Goal: Transaction & Acquisition: Purchase product/service

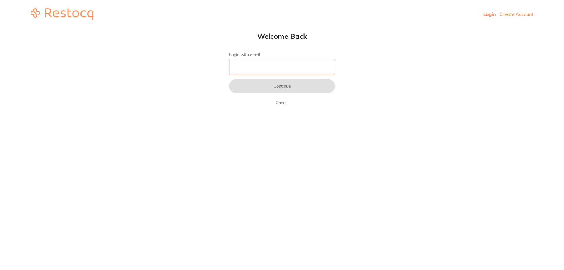
click at [246, 68] on input "Login with email" at bounding box center [282, 67] width 106 height 15
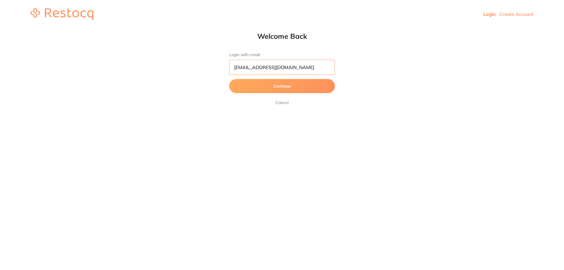
type input "[EMAIL_ADDRESS][DOMAIN_NAME]"
click at [229, 79] on button "Continue" at bounding box center [282, 86] width 106 height 14
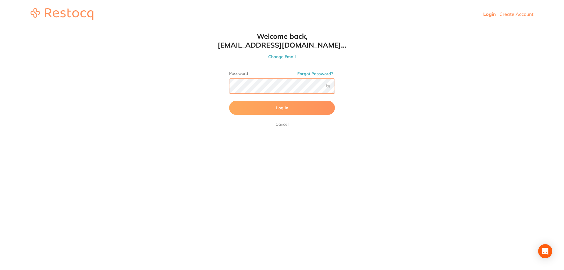
click at [229, 101] on button "Log In" at bounding box center [282, 108] width 106 height 14
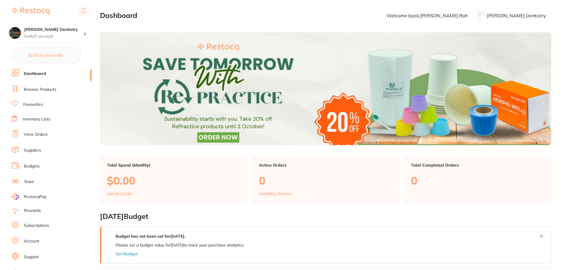
click at [56, 90] on li "Browse Products" at bounding box center [52, 89] width 80 height 9
click at [39, 90] on link "Browse Products" at bounding box center [40, 90] width 33 height 6
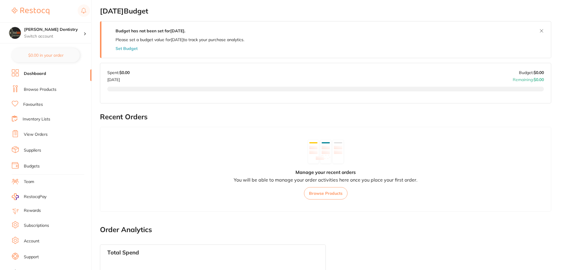
scroll to position [206, 0]
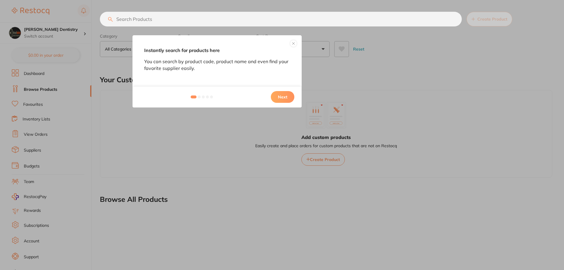
drag, startPoint x: 0, startPoint y: 0, endPoint x: 292, endPoint y: 45, distance: 295.4
click at [292, 45] on button at bounding box center [293, 43] width 7 height 7
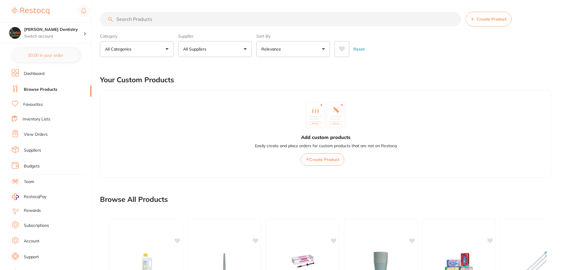
click at [181, 18] on input "search" at bounding box center [280, 19] width 361 height 15
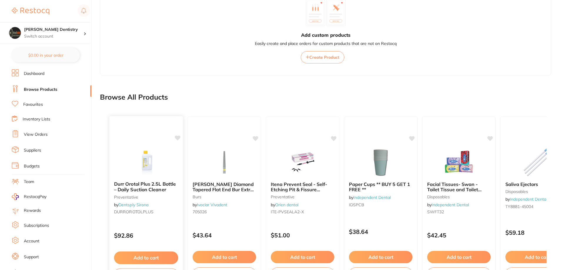
scroll to position [141, 0]
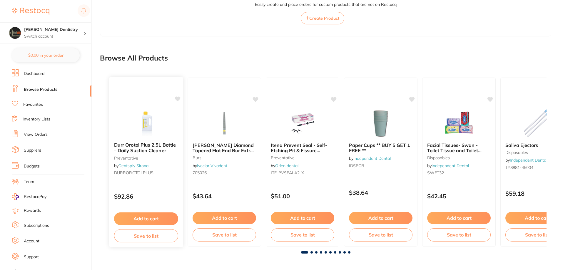
click at [147, 152] on span "Durr Orotol Plus 2.5L Bottle – Daily Suction Cleaner" at bounding box center [145, 147] width 62 height 11
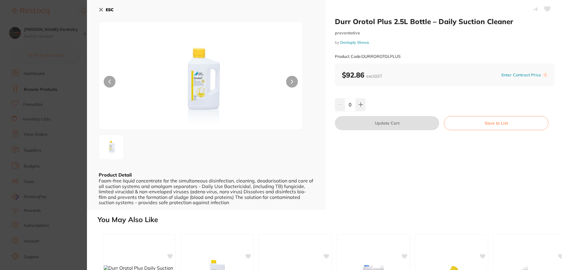
click at [544, 76] on label "i" at bounding box center [545, 75] width 5 height 5
click at [534, 75] on button "Enter Contract Price" at bounding box center [521, 75] width 43 height 6
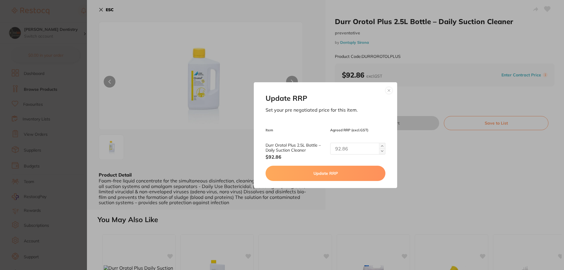
click at [391, 90] on button at bounding box center [388, 90] width 7 height 7
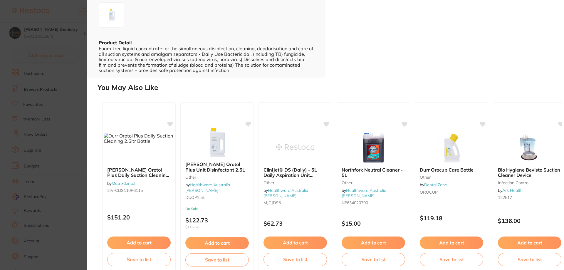
scroll to position [140, 0]
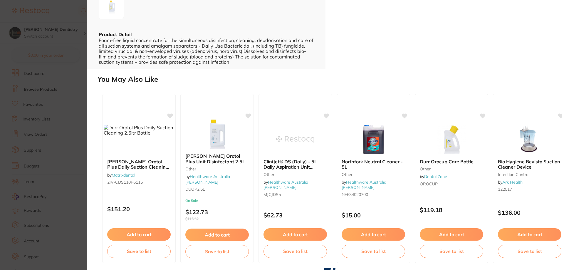
click at [73, 109] on section "Durr Orotol Plus 2.5L Bottle – Daily Suction Cleaner preventative by Dentsply S…" at bounding box center [282, 135] width 564 height 270
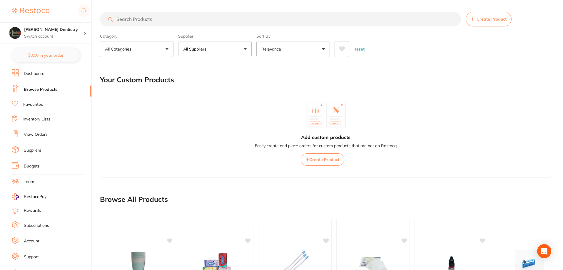
click at [296, 24] on input "search" at bounding box center [280, 19] width 361 height 15
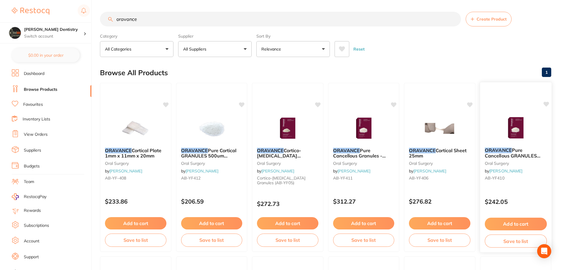
type input "oravance"
click at [517, 151] on span "Pure Cancellous GRANULES 500um -1000um 1.0cc" at bounding box center [512, 155] width 56 height 17
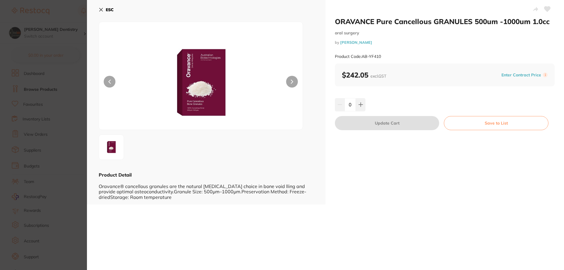
click at [462, 124] on button "Save to List" at bounding box center [496, 123] width 105 height 14
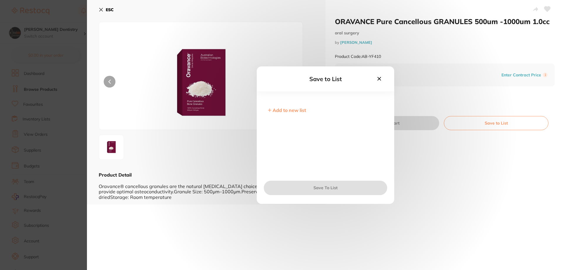
click at [79, 81] on section "ORAVANCE Pure Cancellous GRANULES 500um -1000um 1.0cc oral surgery by Henry Sch…" at bounding box center [282, 135] width 564 height 270
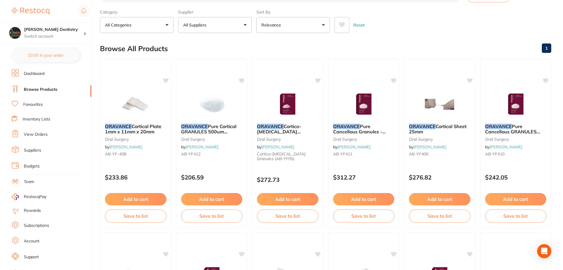
click at [42, 119] on link "Inventory Lists" at bounding box center [37, 119] width 28 height 6
click at [27, 124] on ul "Dashboard Browse Products Favourites Inventory Lists View Orders Suppliers Budg…" at bounding box center [52, 170] width 80 height 203
click at [25, 120] on link "Inventory Lists" at bounding box center [37, 119] width 28 height 6
click at [31, 132] on link "View Orders" at bounding box center [36, 135] width 24 height 6
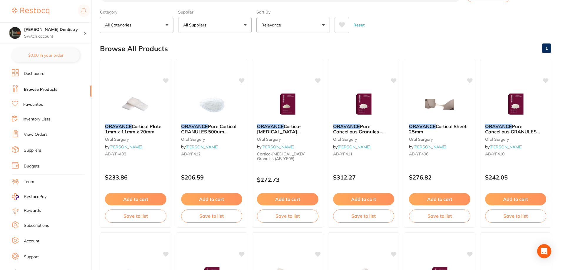
click at [36, 118] on link "Inventory Lists" at bounding box center [37, 119] width 28 height 6
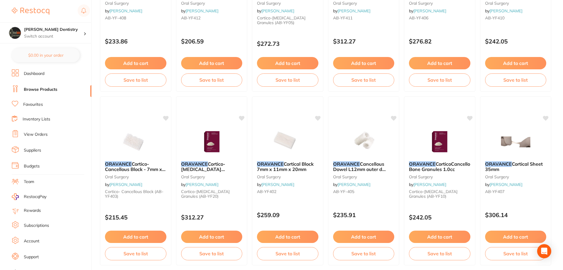
scroll to position [160, 0]
click at [23, 118] on link "Inventory Lists" at bounding box center [37, 119] width 28 height 6
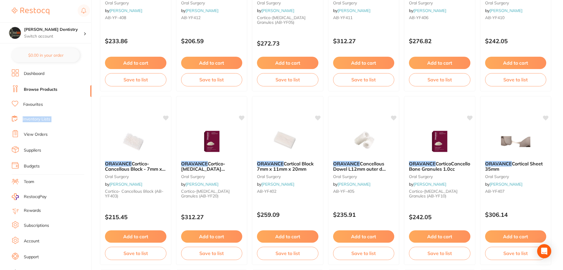
click at [23, 118] on link "Inventory Lists" at bounding box center [37, 119] width 28 height 6
click at [36, 9] on img at bounding box center [31, 11] width 38 height 7
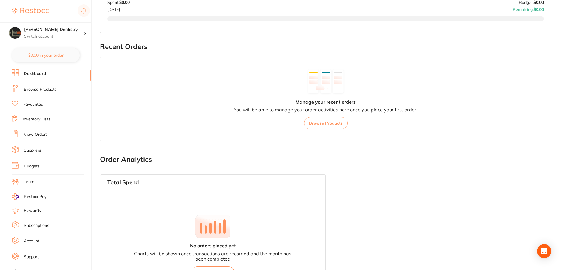
scroll to position [318, 0]
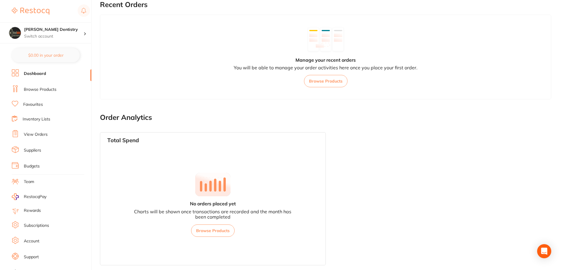
click at [34, 117] on link "Inventory Lists" at bounding box center [37, 119] width 28 height 6
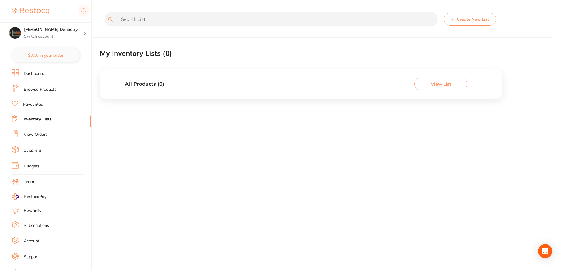
click at [447, 80] on button "View List" at bounding box center [440, 84] width 53 height 13
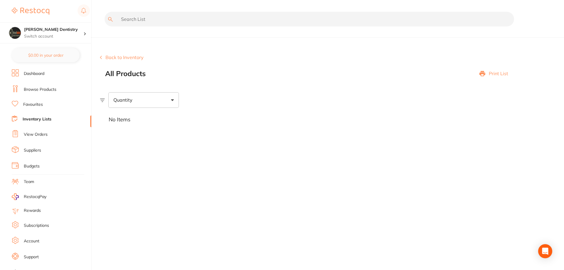
click at [122, 56] on button "Back to Inventory" at bounding box center [122, 57] width 44 height 5
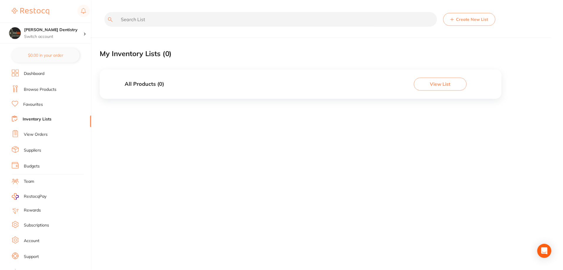
scroll to position [8, 0]
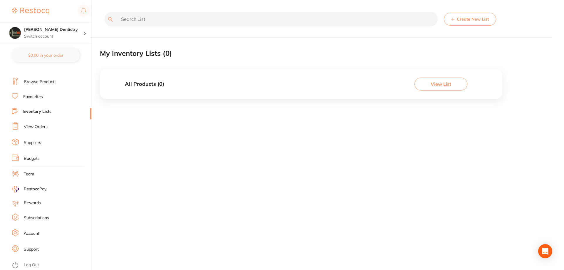
click at [44, 143] on li "Suppliers" at bounding box center [52, 142] width 80 height 9
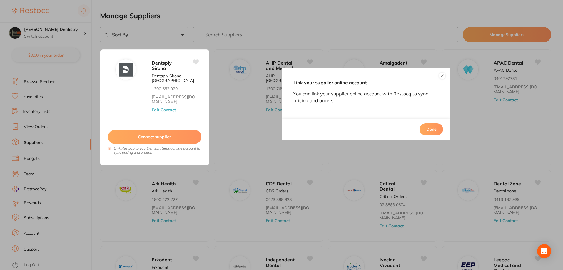
click at [434, 127] on button "Done" at bounding box center [430, 129] width 23 height 12
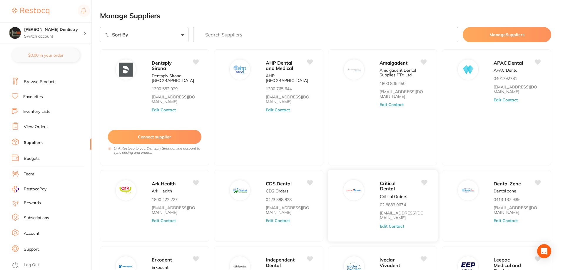
scroll to position [1, 0]
click at [285, 122] on div "AHP Dental and Medical AHP Australia 1300 765 644 orders@ahpdentalmedical.com.a…" at bounding box center [292, 108] width 52 height 101
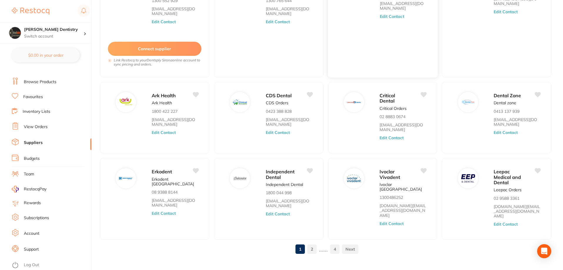
scroll to position [88, 0]
click at [311, 243] on link "2" at bounding box center [311, 249] width 9 height 12
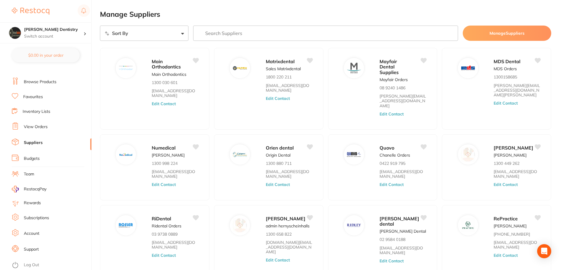
scroll to position [38, 0]
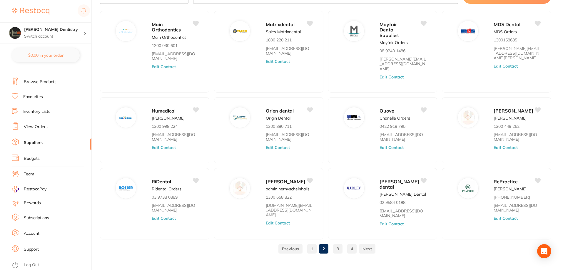
click at [340, 243] on link "3" at bounding box center [337, 249] width 9 height 12
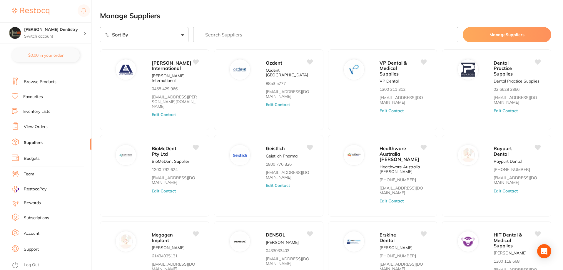
scroll to position [64, 0]
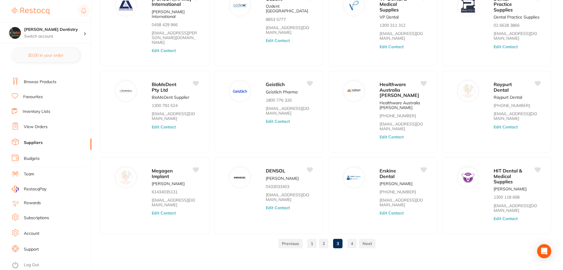
click at [354, 242] on link "4" at bounding box center [351, 244] width 9 height 12
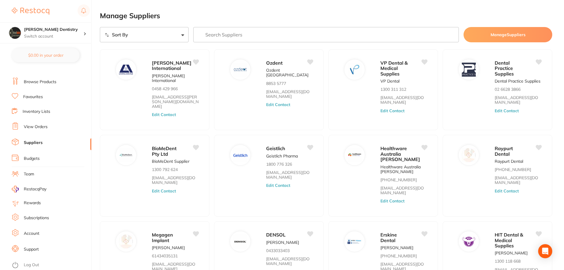
click at [354, 242] on div "Manage Suppliers Sort By A-Z Z-A Manage Suppliers Livingstone International Liv…" at bounding box center [332, 135] width 464 height 270
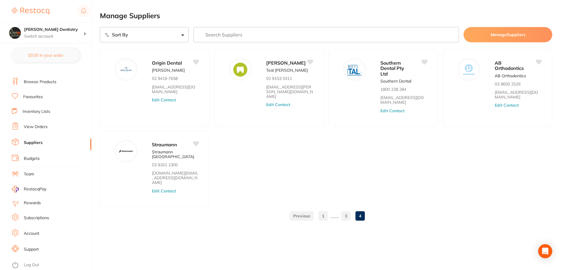
click at [250, 38] on input "search" at bounding box center [326, 34] width 266 height 15
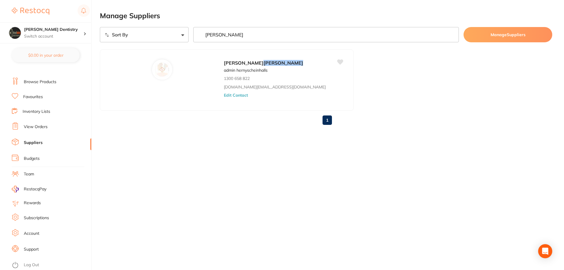
click at [220, 37] on input "halas" at bounding box center [326, 34] width 266 height 15
type input "pikster"
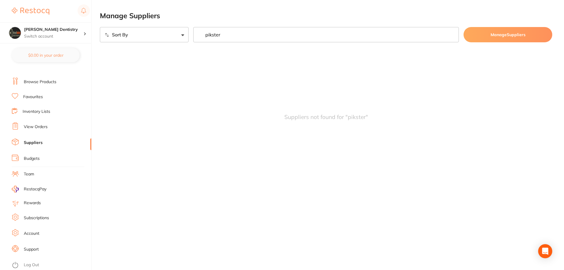
click at [42, 85] on link "Browse Products" at bounding box center [40, 82] width 33 height 6
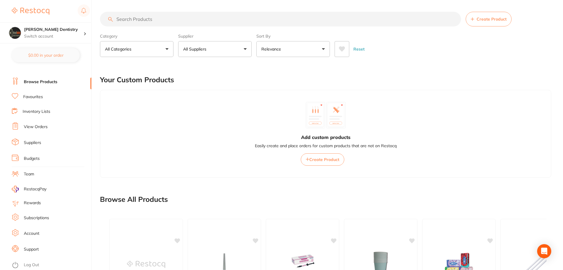
click at [257, 21] on input "search" at bounding box center [280, 19] width 361 height 15
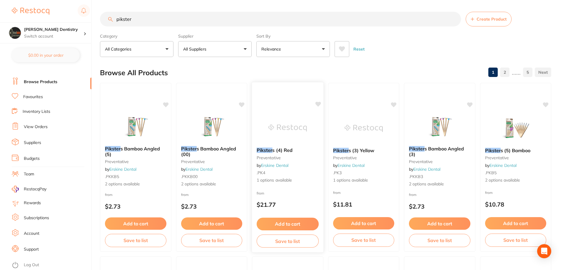
click at [293, 148] on b "Pikster s (4) Red" at bounding box center [287, 150] width 62 height 6
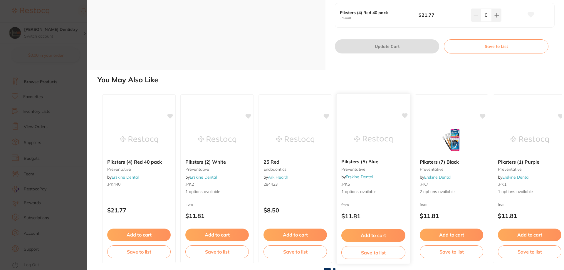
scroll to position [160, 0]
click at [47, 93] on section "Piksters (4) Red preventative by Erskine Dental Product Code: .PK4 ESC Product …" at bounding box center [282, 135] width 564 height 270
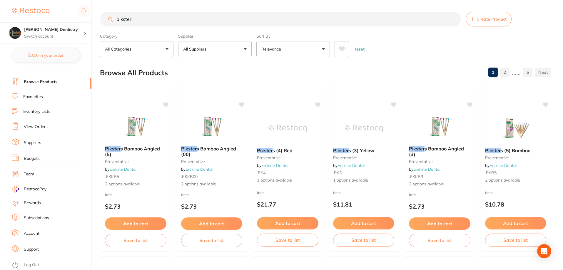
click at [258, 16] on input "pikster" at bounding box center [280, 19] width 361 height 15
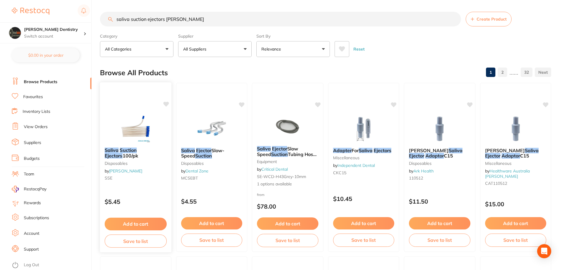
type input "saliva suction ejectors adam"
click at [137, 155] on b "Saliva Suction Ejectors 100/pk" at bounding box center [136, 152] width 62 height 11
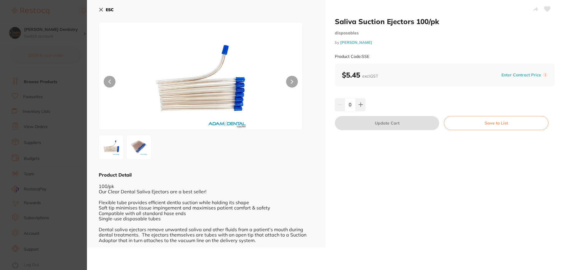
click at [543, 76] on label "i" at bounding box center [545, 75] width 5 height 5
click at [537, 76] on button "Enter Contract Price" at bounding box center [521, 75] width 43 height 6
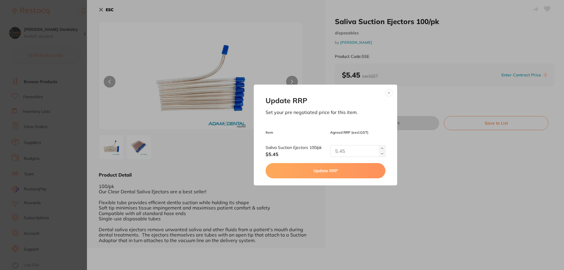
click at [357, 149] on input "text" at bounding box center [357, 151] width 55 height 12
click at [274, 204] on div "Update RRP Set your pre negotiated price for this item. Item Agreed RRP (excl. …" at bounding box center [325, 135] width 477 height 270
click at [386, 93] on button at bounding box center [388, 92] width 7 height 7
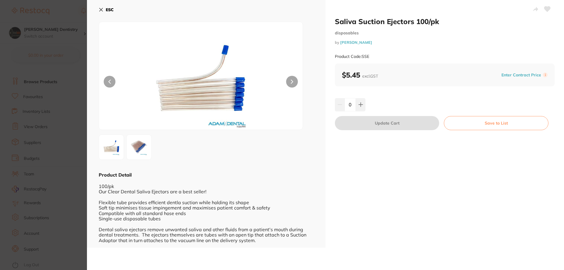
click at [109, 8] on b "ESC" at bounding box center [110, 9] width 8 height 5
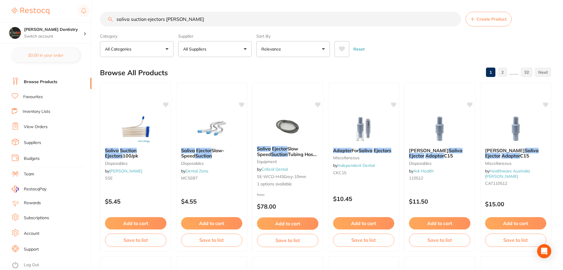
click at [37, 78] on li "Browse Products" at bounding box center [52, 82] width 80 height 9
click at [120, 169] on link "[PERSON_NAME]" at bounding box center [125, 170] width 33 height 5
click at [122, 153] on em "Ejectors" at bounding box center [114, 156] width 18 height 6
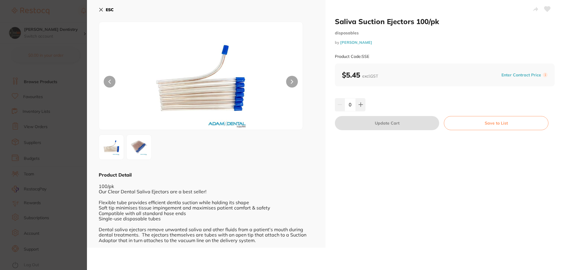
click at [48, 135] on section "Saliva Suction Ejectors 100/pk disposables by Adam Dental Product Code: SSE ESC…" at bounding box center [282, 135] width 564 height 270
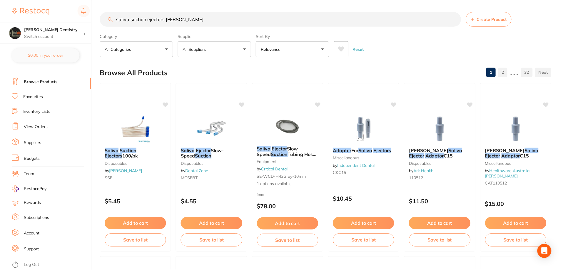
scroll to position [26, 0]
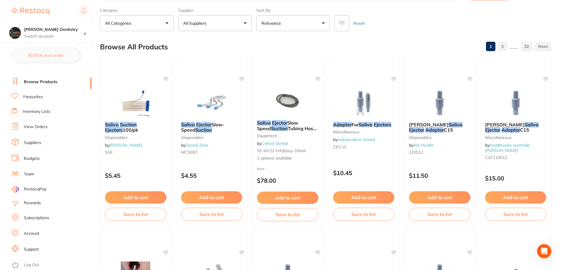
click at [31, 252] on link "Support" at bounding box center [31, 249] width 15 height 6
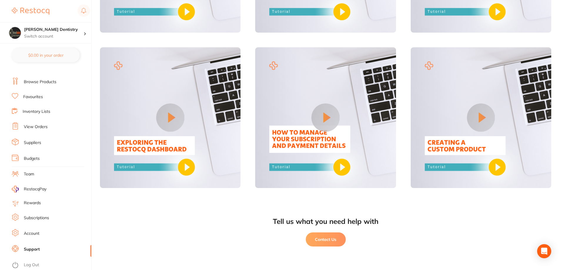
scroll to position [479, 0]
click at [52, 157] on li "Budgets" at bounding box center [52, 158] width 80 height 9
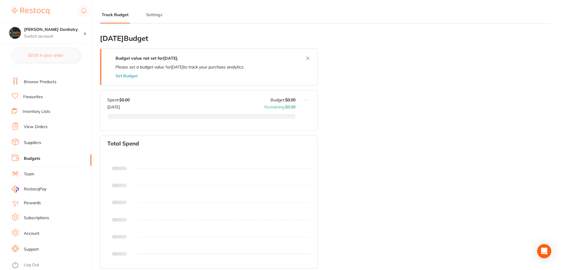
type input "0.0"
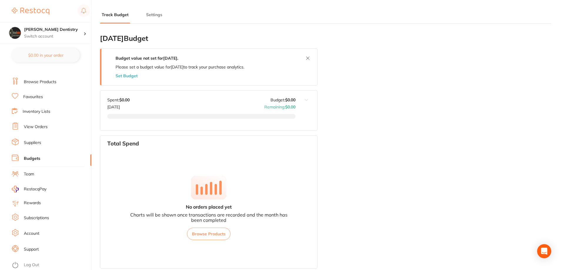
click at [43, 172] on li "Team" at bounding box center [52, 174] width 80 height 9
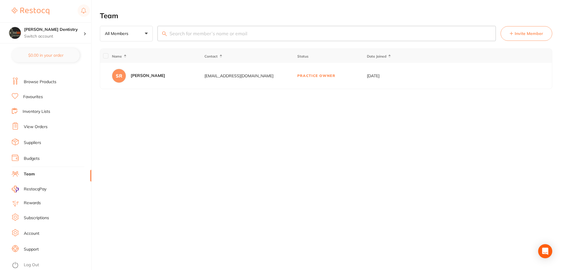
click at [47, 142] on li "Suppliers" at bounding box center [52, 142] width 80 height 9
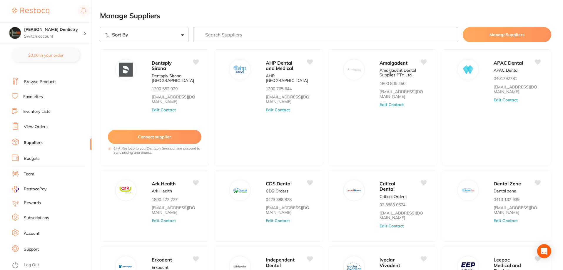
click at [46, 126] on link "View Orders" at bounding box center [36, 127] width 24 height 6
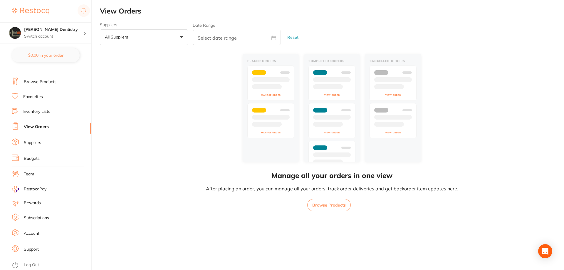
click at [43, 116] on ul "Dashboard Browse Products Favourites Inventory Lists View Orders Suppliers Budg…" at bounding box center [52, 163] width 80 height 203
click at [40, 112] on link "Inventory Lists" at bounding box center [37, 112] width 28 height 6
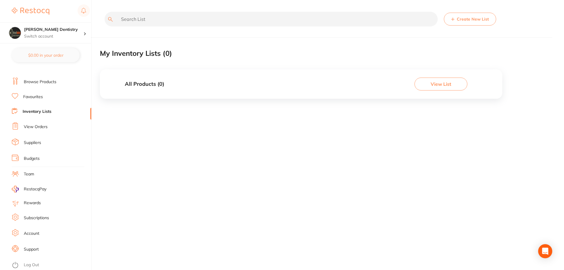
click at [40, 83] on link "Browse Products" at bounding box center [40, 82] width 33 height 6
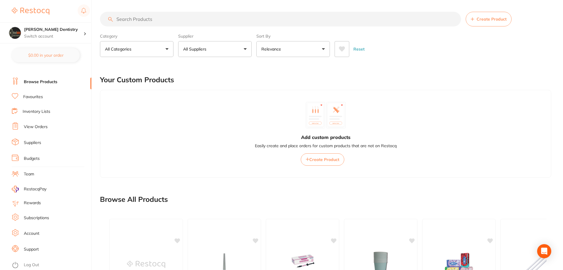
click at [197, 25] on input "search" at bounding box center [280, 19] width 361 height 15
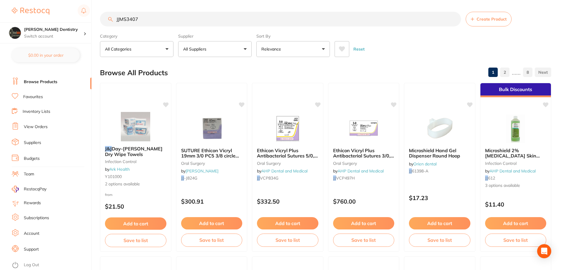
type input "JJMS3407"
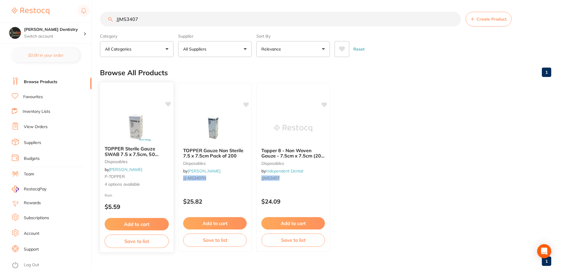
click at [112, 154] on span "TOPPER Sterile Gauze SWAB 7.5 x 7.5cm, 50 Packs of 2" at bounding box center [132, 154] width 54 height 17
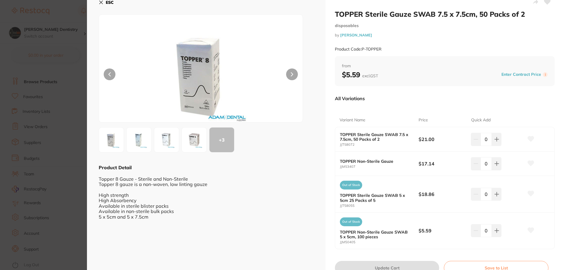
scroll to position [8, 0]
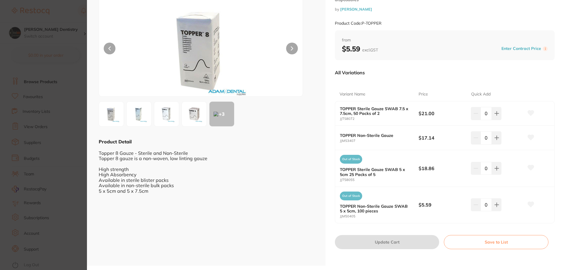
click at [501, 206] on div "0" at bounding box center [497, 204] width 53 height 13
click at [492, 209] on button at bounding box center [497, 204] width 10 height 13
type input "1"
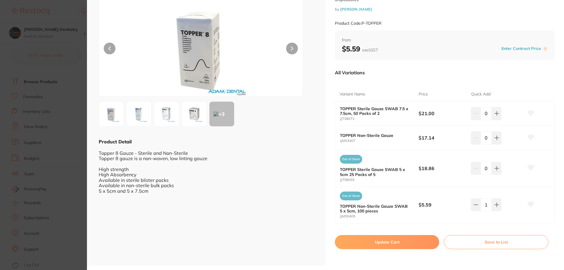
click at [412, 244] on button "Update Cart" at bounding box center [387, 242] width 104 height 14
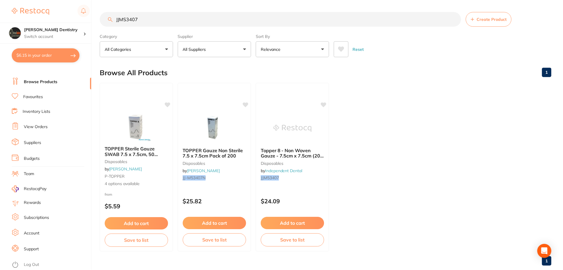
scroll to position [12, 0]
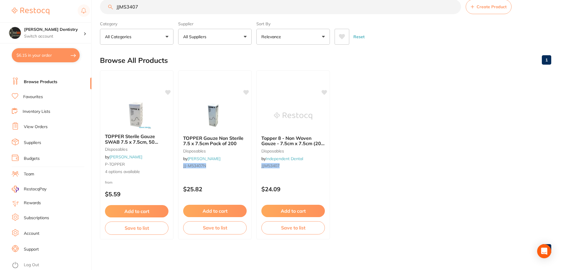
click at [52, 52] on button "$6.15 in your order" at bounding box center [46, 55] width 68 height 14
checkbox input "true"
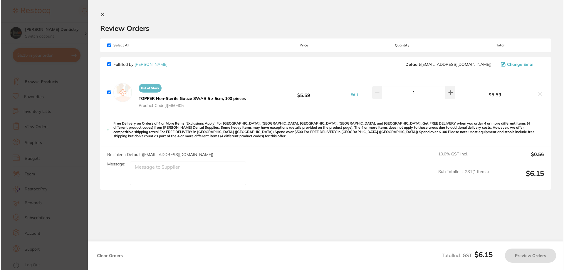
scroll to position [0, 0]
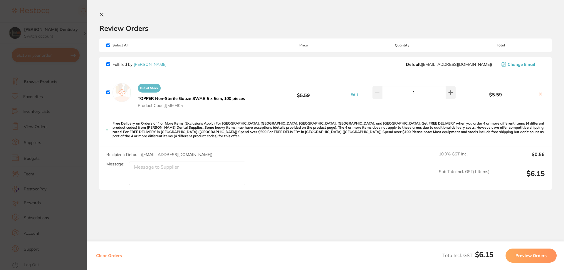
click at [502, 93] on b "$5.59" at bounding box center [495, 94] width 77 height 5
click at [353, 93] on button "Edit" at bounding box center [354, 94] width 11 height 5
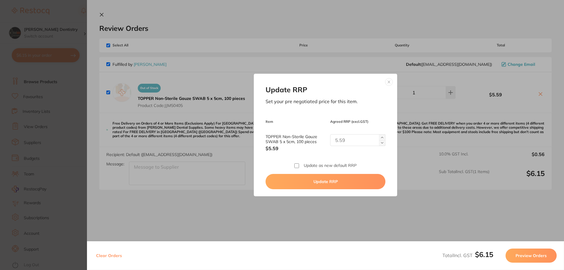
click at [352, 122] on p "Agreed RRP (excl. GST )" at bounding box center [357, 122] width 55 height 4
drag, startPoint x: 352, startPoint y: 122, endPoint x: 345, endPoint y: 122, distance: 6.8
click at [345, 122] on p "Agreed RRP (excl. GST )" at bounding box center [357, 122] width 55 height 4
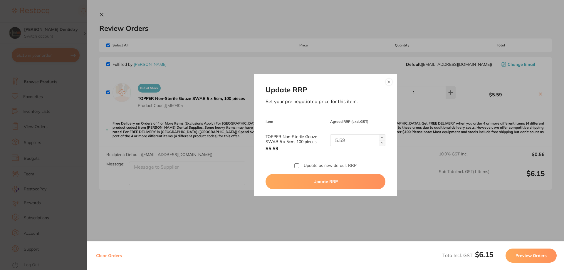
click at [335, 121] on p "Agreed RRP (excl. GST )" at bounding box center [357, 122] width 55 height 4
click at [345, 121] on p "Agreed RRP (excl. GST )" at bounding box center [357, 122] width 55 height 4
copy p "Agreed RRP"
click at [182, 19] on div "Update RRP Set your pre negotiated price for this item. Item Agreed RRP (excl. …" at bounding box center [325, 135] width 477 height 270
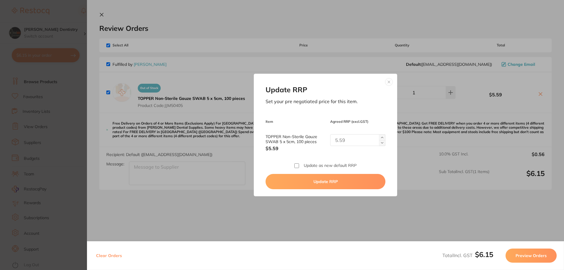
click at [386, 79] on button at bounding box center [388, 81] width 7 height 7
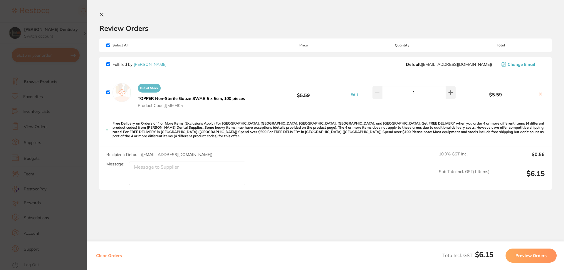
click at [172, 105] on span "Product Code: JJM50405" at bounding box center [191, 105] width 107 height 5
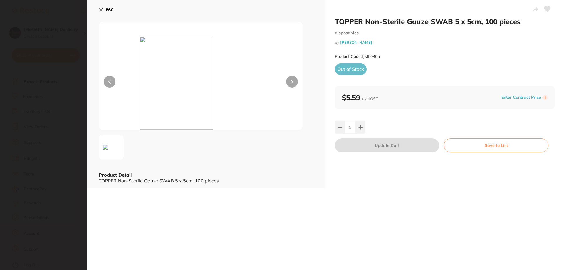
click at [369, 56] on small "Product Code: JJM50405" at bounding box center [357, 56] width 45 height 5
copy small "Product Code: JJM50405"
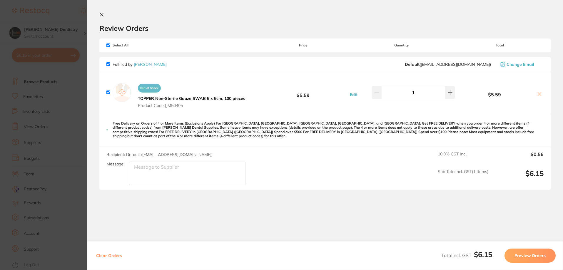
click at [538, 169] on output "$6.15" at bounding box center [518, 177] width 51 height 16
click at [1, 100] on section "Update RRP Set your pre negotiated price for this item. Item Agreed RRP (excl. …" at bounding box center [281, 135] width 563 height 270
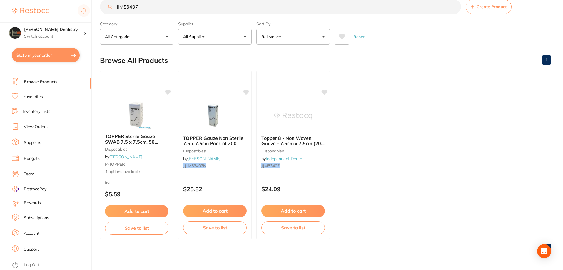
click at [285, 5] on input "JJMS3407" at bounding box center [280, 6] width 361 height 15
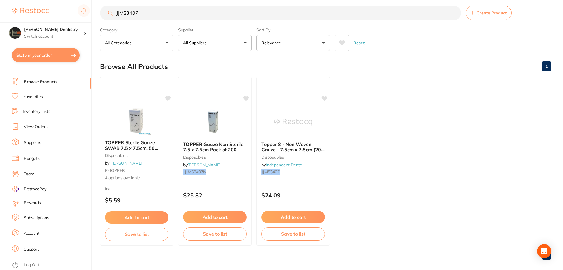
click at [285, 5] on main "JJMS3407 Create Product Category All Categories All Categories disposables Clea…" at bounding box center [331, 135] width 463 height 282
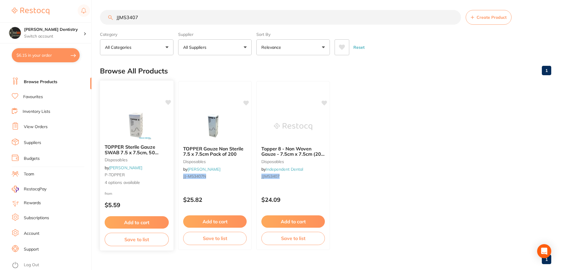
click at [156, 188] on div "TOPPER Sterile Gauze SWAB 7.5 x 7.5cm, 50 Packs of 2 disposables by [PERSON_NAM…" at bounding box center [136, 165] width 73 height 51
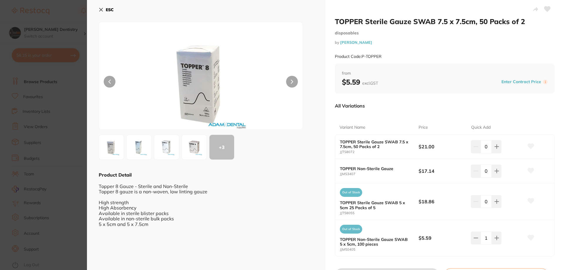
click at [361, 208] on b "TOPPER Sterile Gauze SWAB 5 x 5cm 25 Packs of 5" at bounding box center [375, 204] width 71 height 9
click at [424, 204] on b "$18.86" at bounding box center [442, 201] width 47 height 6
click at [415, 215] on small "JJT58055" at bounding box center [379, 213] width 79 height 4
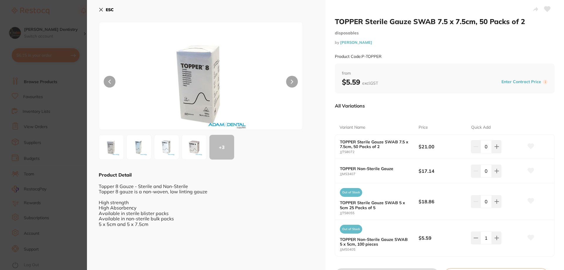
click at [366, 209] on b "TOPPER Sterile Gauze SWAB 5 x 5cm 25 Packs of 5" at bounding box center [375, 204] width 71 height 9
click at [69, 152] on section "TOPPER Sterile Gauze SWAB 7.5 x 7.5cm, 50 Packs of 2 disposables by [PERSON_NAM…" at bounding box center [282, 135] width 564 height 270
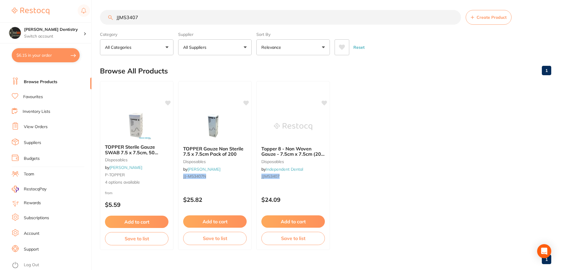
click at [52, 83] on link "Browse Products" at bounding box center [40, 82] width 33 height 6
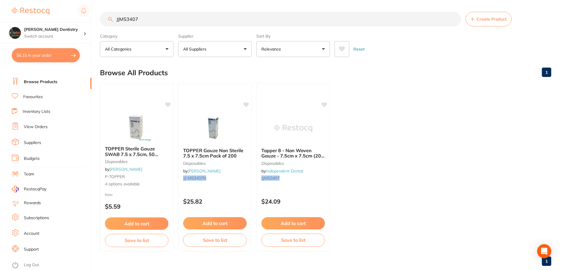
click at [159, 20] on input "JJMS3407" at bounding box center [280, 19] width 361 height 15
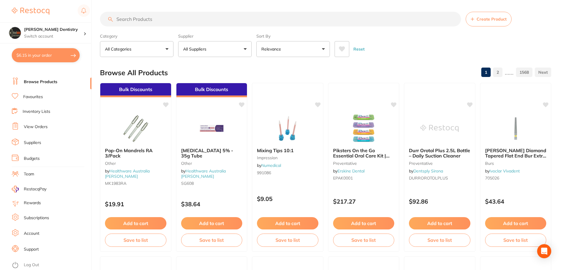
click at [51, 160] on li "Budgets" at bounding box center [52, 158] width 80 height 9
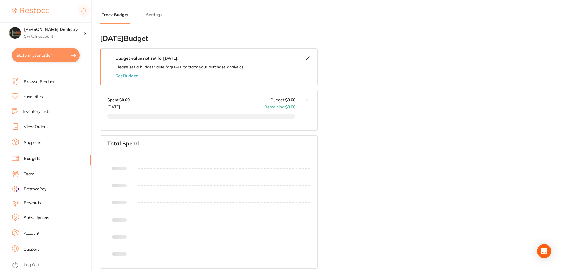
type input "0.0"
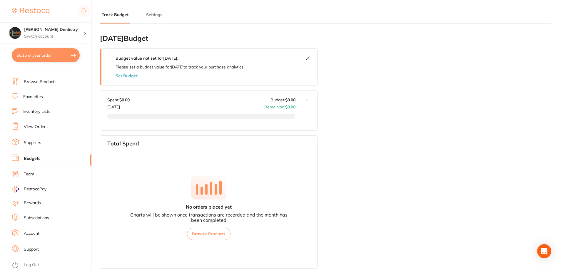
click at [44, 201] on li "Rewards" at bounding box center [52, 202] width 80 height 7
click at [35, 188] on span "RestocqPay" at bounding box center [35, 189] width 23 height 6
click at [29, 173] on link "Team" at bounding box center [29, 174] width 10 height 6
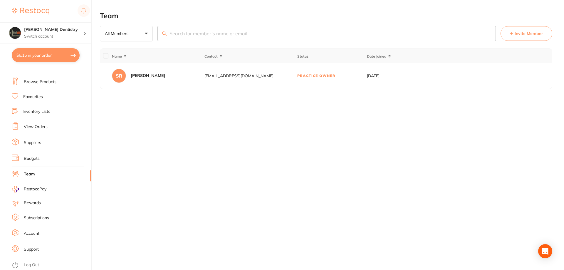
click at [27, 214] on li "Subscriptions" at bounding box center [52, 218] width 80 height 9
